Goal: Find specific page/section

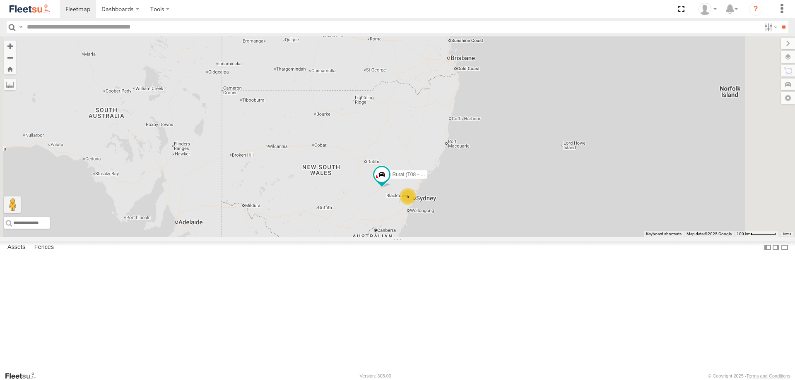
drag, startPoint x: 487, startPoint y: 133, endPoint x: 467, endPoint y: 274, distance: 142.1
click at [467, 237] on div "5 Rural (T08 - [PERSON_NAME])" at bounding box center [397, 136] width 795 height 201
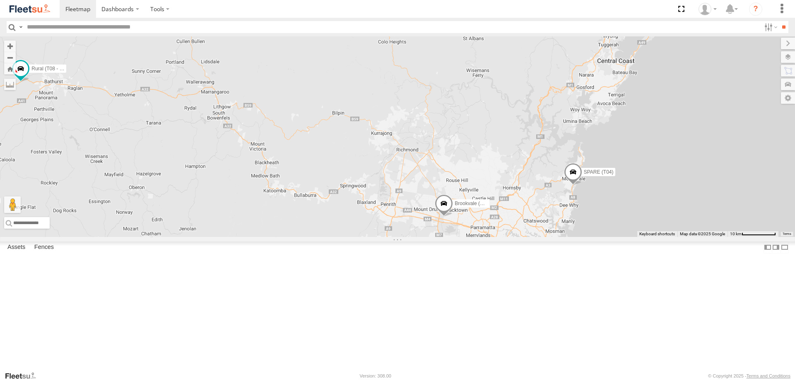
drag, startPoint x: 475, startPoint y: 193, endPoint x: 359, endPoint y: 294, distance: 153.8
click at [359, 237] on div "Rural (T08 - Matt) SPARE (T04) Brookvale (T10 - Gary)" at bounding box center [397, 136] width 795 height 201
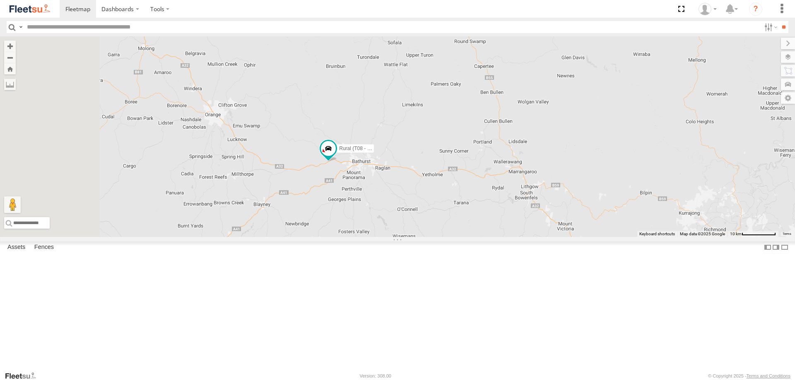
drag, startPoint x: 278, startPoint y: 204, endPoint x: 595, endPoint y: 288, distance: 328.4
click at [595, 237] on div "Rural (T08 - Matt) SPARE (T04) Brookvale (T10 - Gary) Blacktown #1 (T09 - Brian…" at bounding box center [397, 136] width 795 height 201
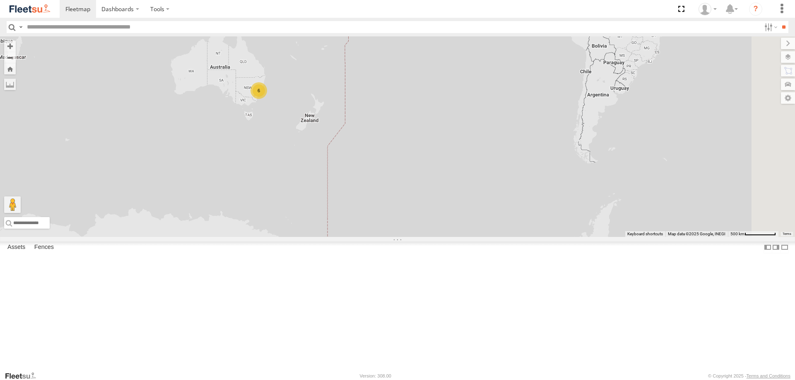
drag, startPoint x: 511, startPoint y: 259, endPoint x: 303, endPoint y: 175, distance: 223.3
click at [303, 175] on div "6" at bounding box center [397, 136] width 795 height 201
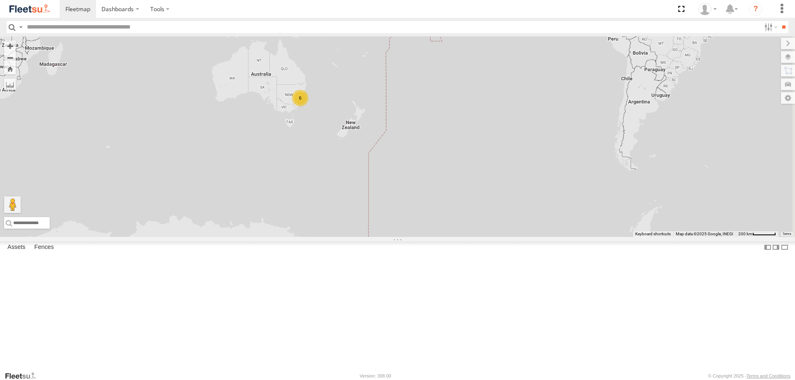
drag, startPoint x: 338, startPoint y: 191, endPoint x: 417, endPoint y: 217, distance: 82.2
click at [417, 217] on div "6" at bounding box center [397, 136] width 795 height 201
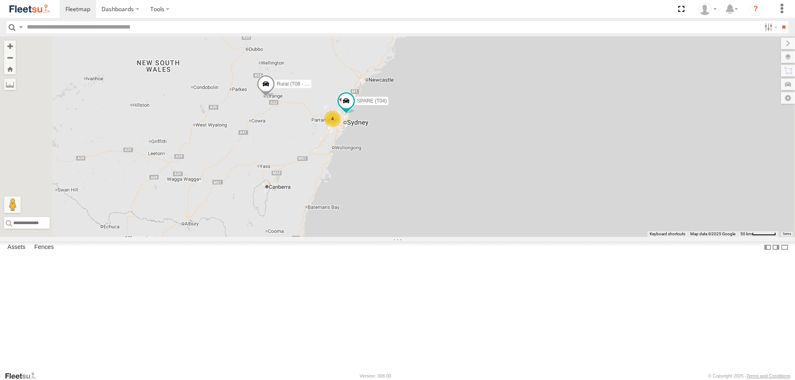
drag, startPoint x: 421, startPoint y: 95, endPoint x: 451, endPoint y: 247, distance: 154.9
click at [448, 237] on div "4 Rural (T08 - [PERSON_NAME]) SPARE (T04)" at bounding box center [397, 136] width 795 height 201
